Goal: Check status: Check status

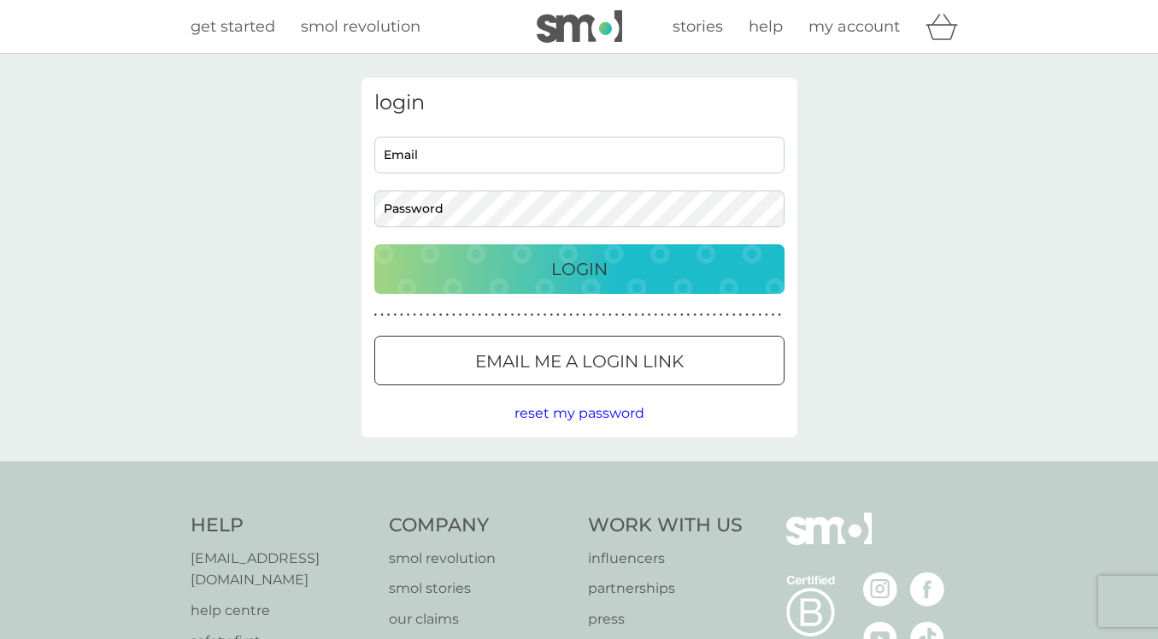
type input "gwen.letherisien@gmail.com"
click at [510, 282] on div "Login" at bounding box center [579, 268] width 376 height 27
